Goal: Task Accomplishment & Management: Manage account settings

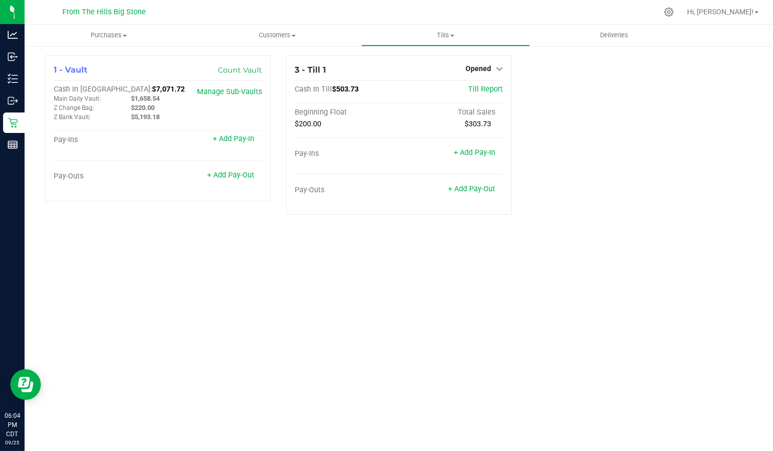
click at [481, 66] on span "Opened" at bounding box center [478, 68] width 26 height 8
click at [477, 91] on link "Close Till" at bounding box center [480, 90] width 28 height 8
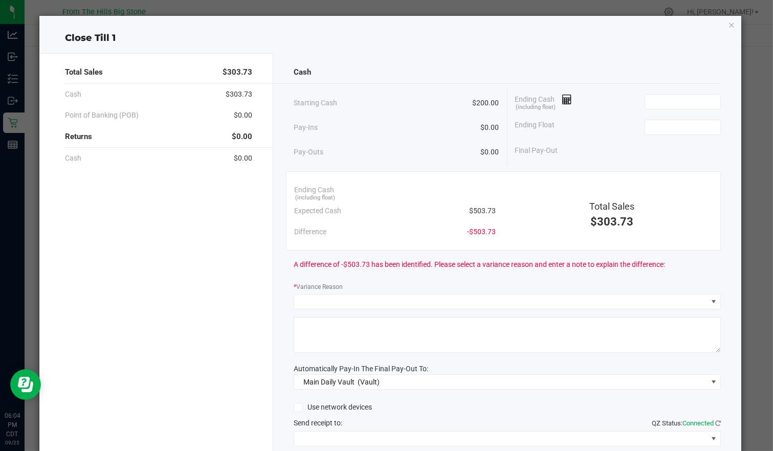
click at [688, 103] on input at bounding box center [682, 102] width 75 height 14
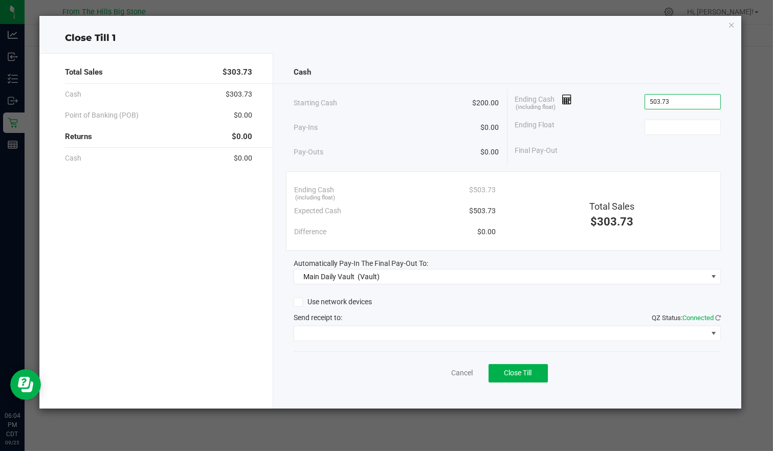
type input "$503.73"
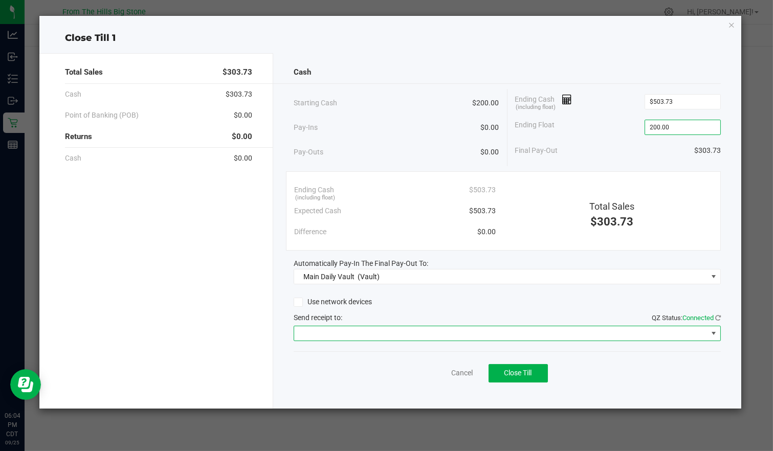
type input "$200.00"
click at [347, 331] on span at bounding box center [500, 333] width 413 height 14
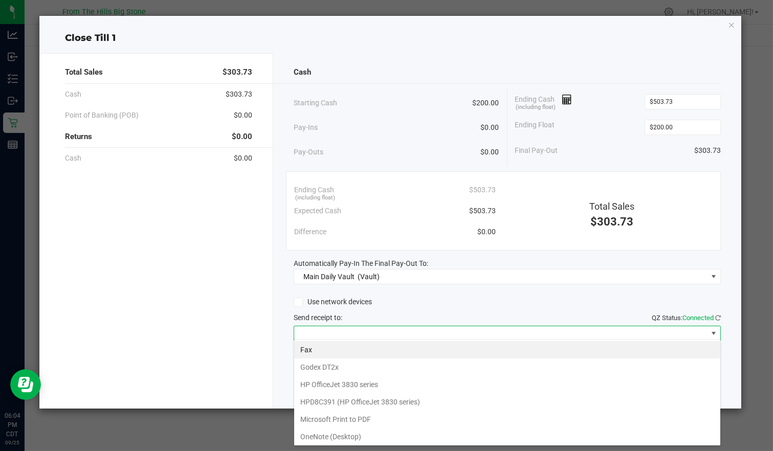
scroll to position [50, 0]
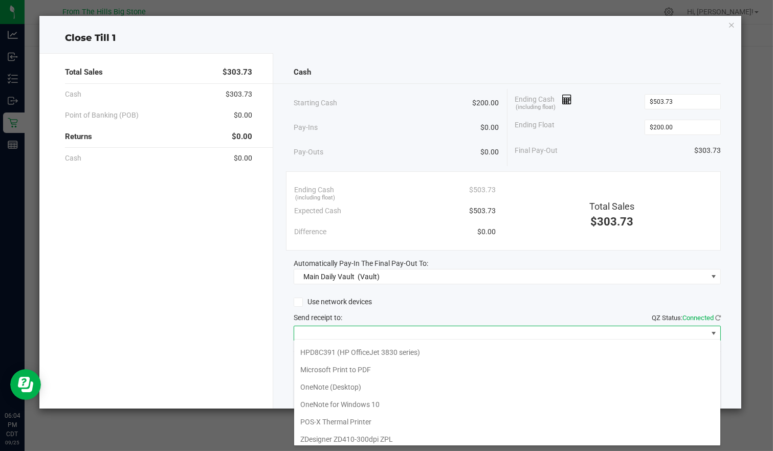
click at [348, 415] on Printer "POS-X Thermal Printer" at bounding box center [507, 421] width 426 height 17
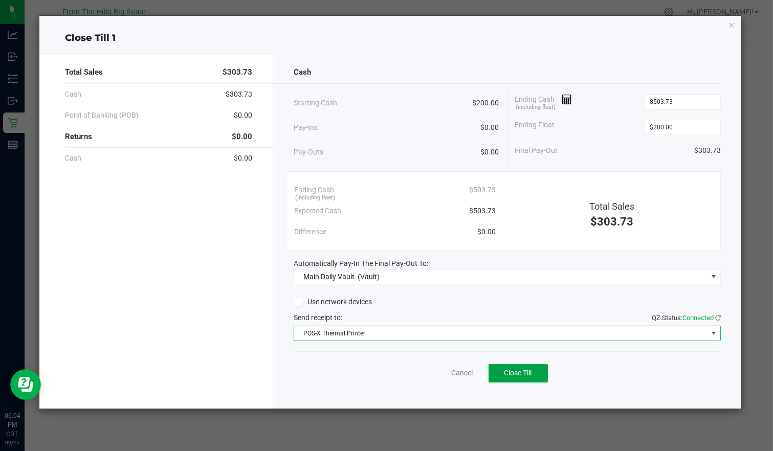
click at [530, 370] on span "Close Till" at bounding box center [518, 373] width 28 height 8
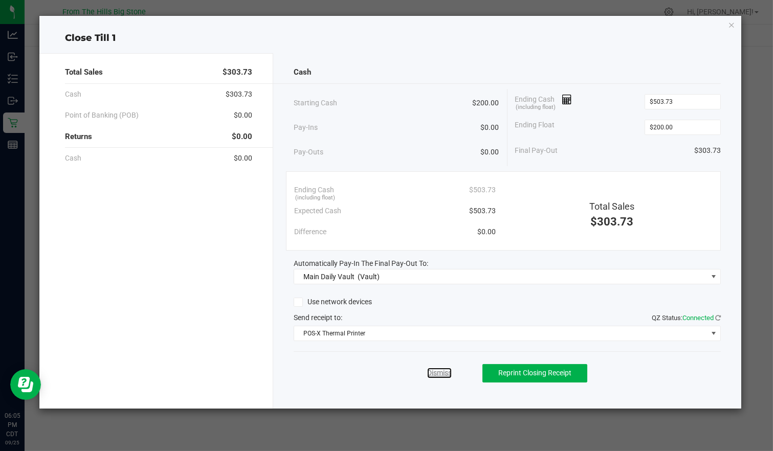
click at [444, 375] on link "Dismiss" at bounding box center [439, 373] width 25 height 11
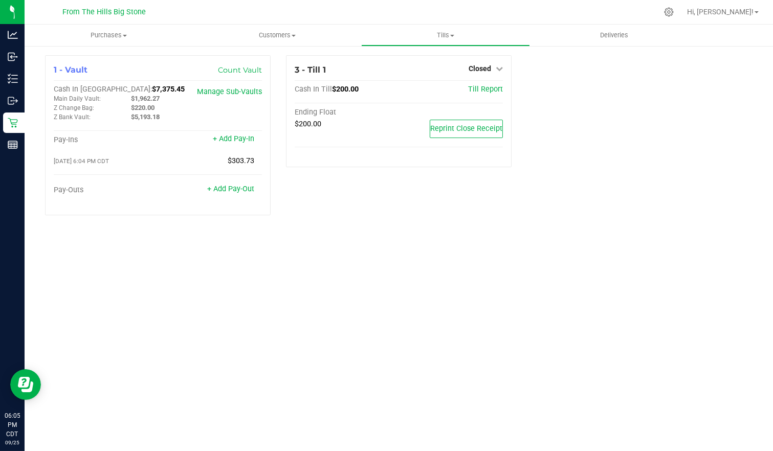
click at [478, 66] on span "Closed" at bounding box center [479, 68] width 23 height 8
